Goal: Navigation & Orientation: Find specific page/section

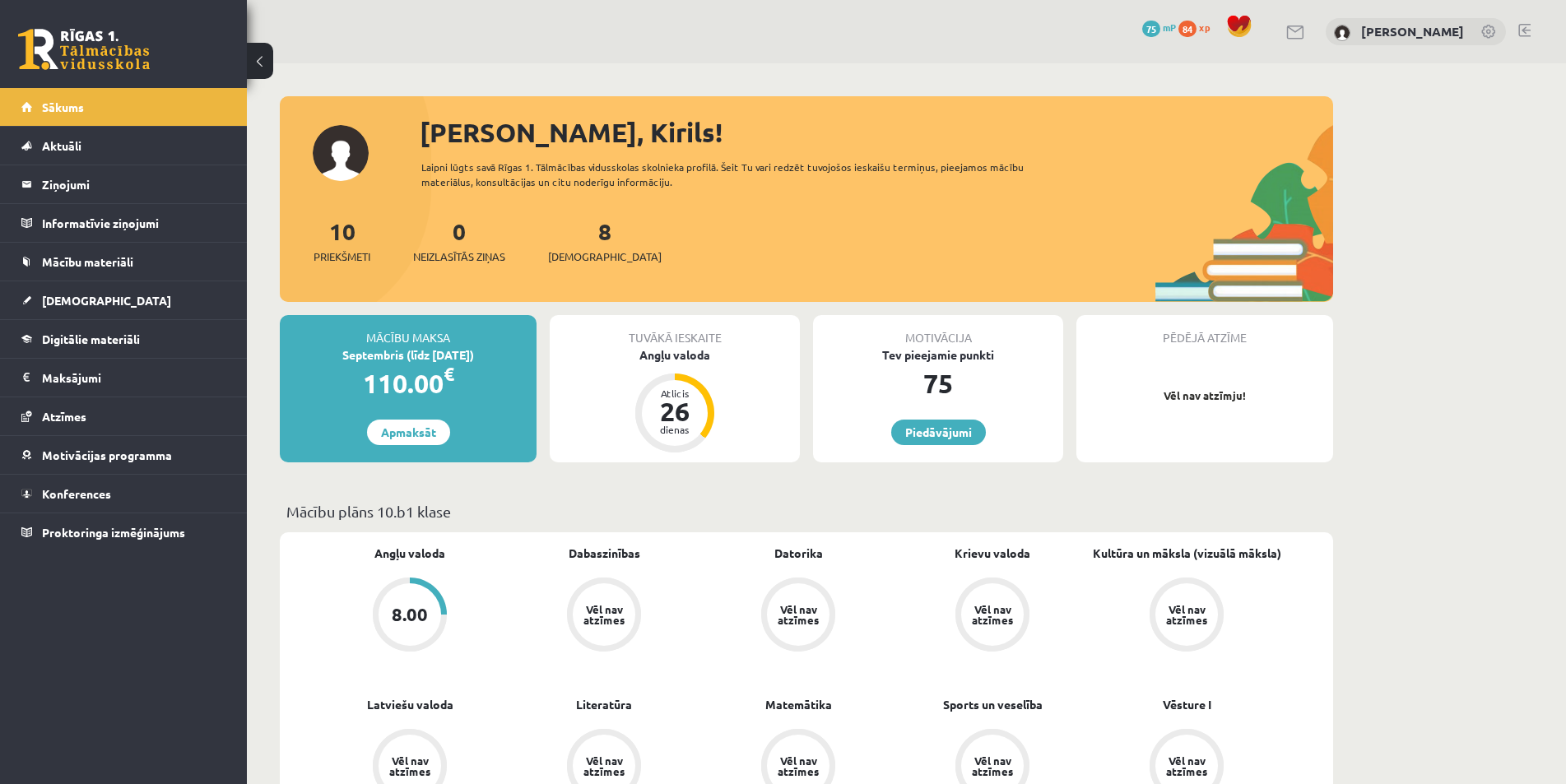
scroll to position [247, 0]
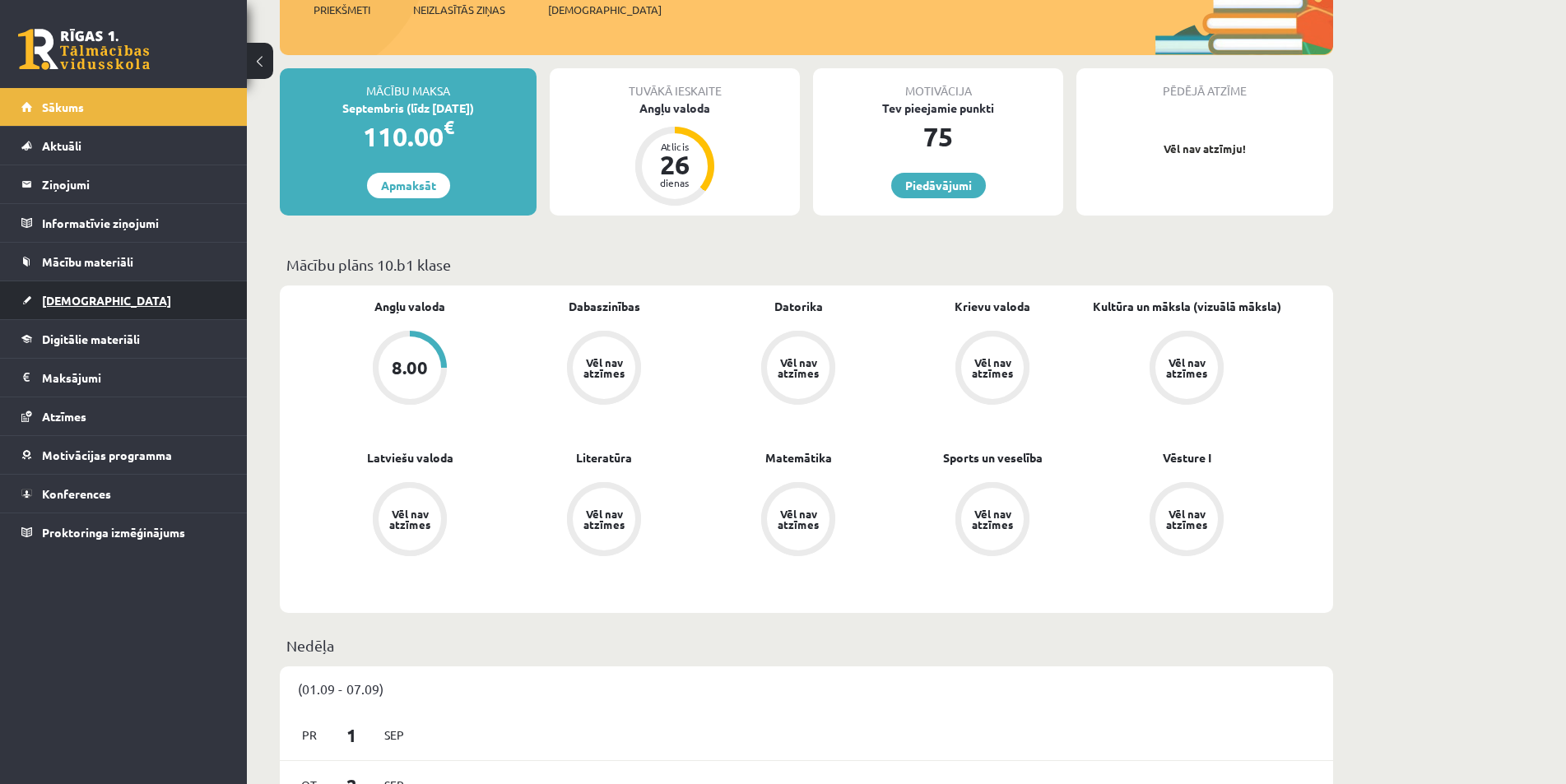
click at [63, 294] on span "[DEMOGRAPHIC_DATA]" at bounding box center [106, 300] width 129 height 14
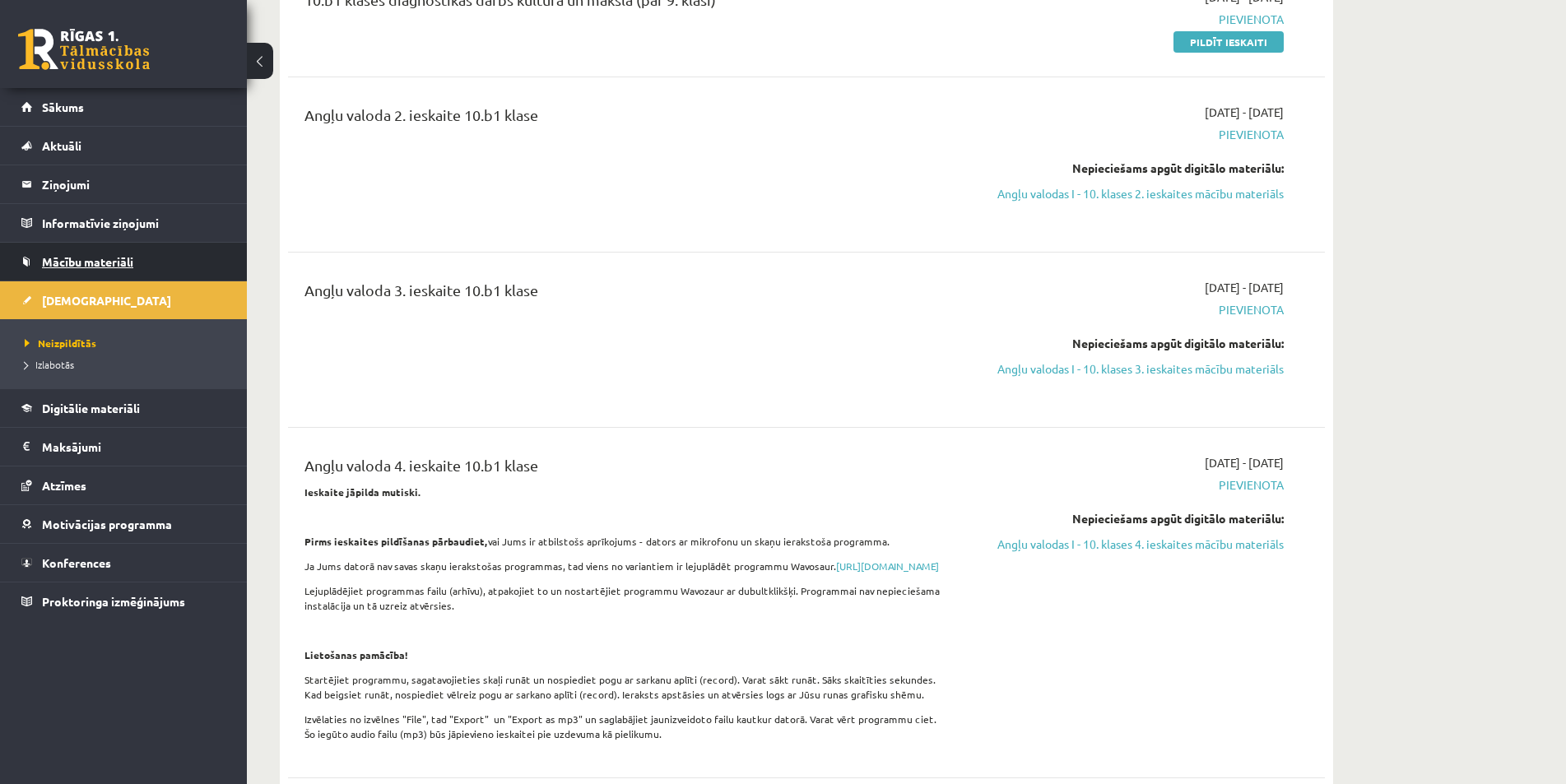
click at [79, 267] on span "Mācību materiāli" at bounding box center [87, 260] width 91 height 14
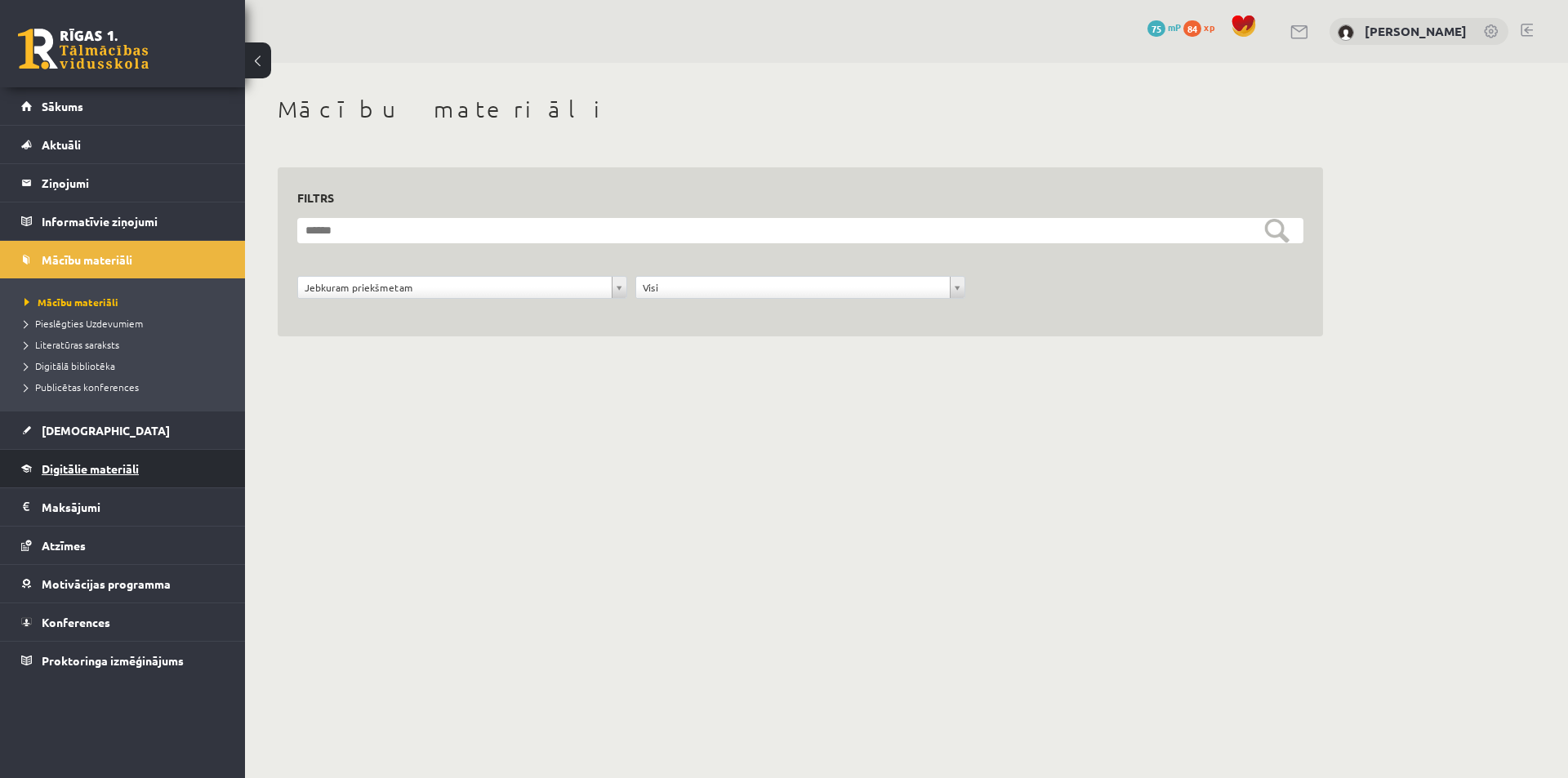
click at [78, 463] on span "Digitālie materiāli" at bounding box center [90, 467] width 97 height 14
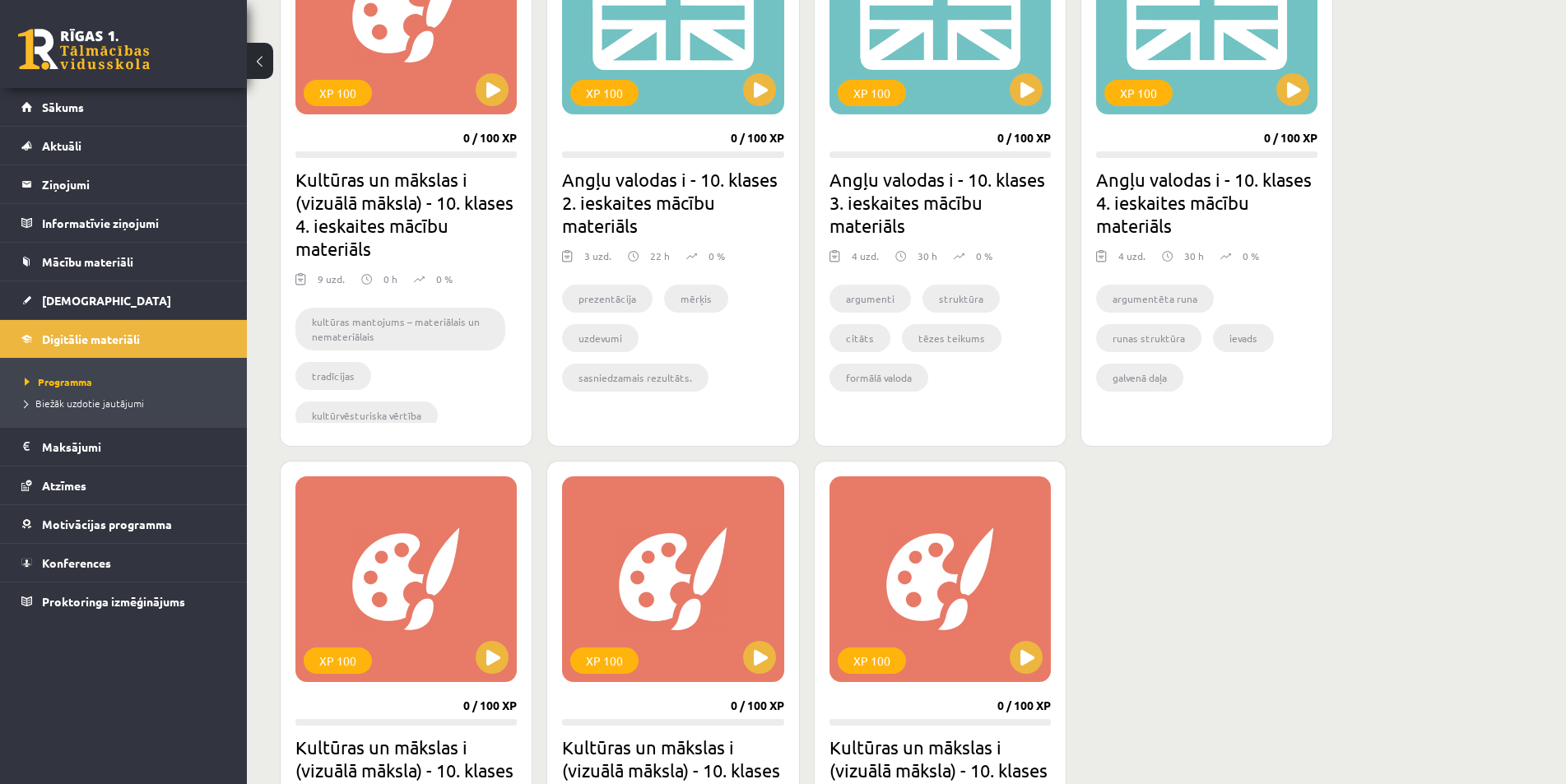
scroll to position [822, 0]
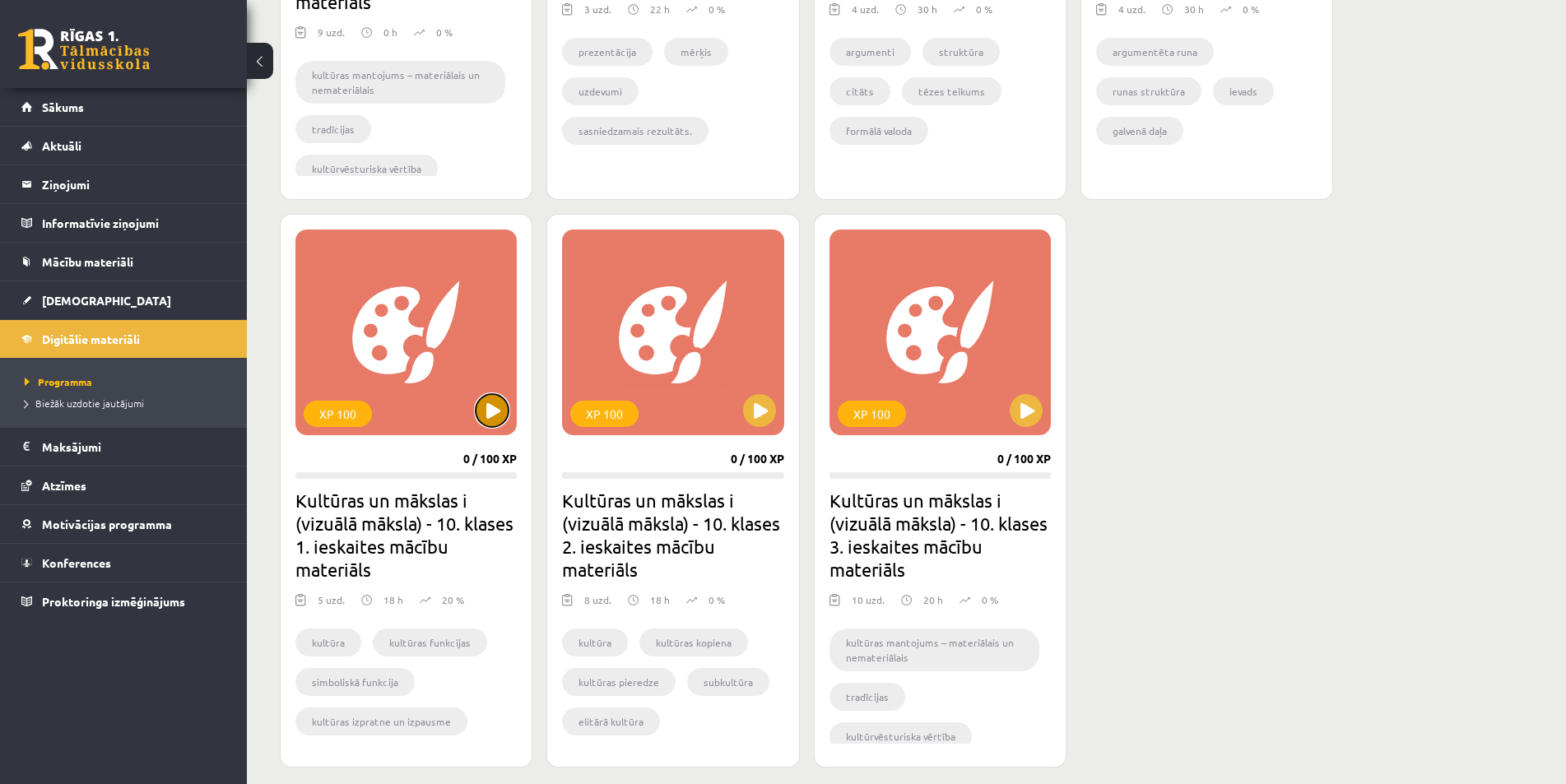
click at [496, 405] on button at bounding box center [492, 411] width 33 height 33
